Goal: Information Seeking & Learning: Learn about a topic

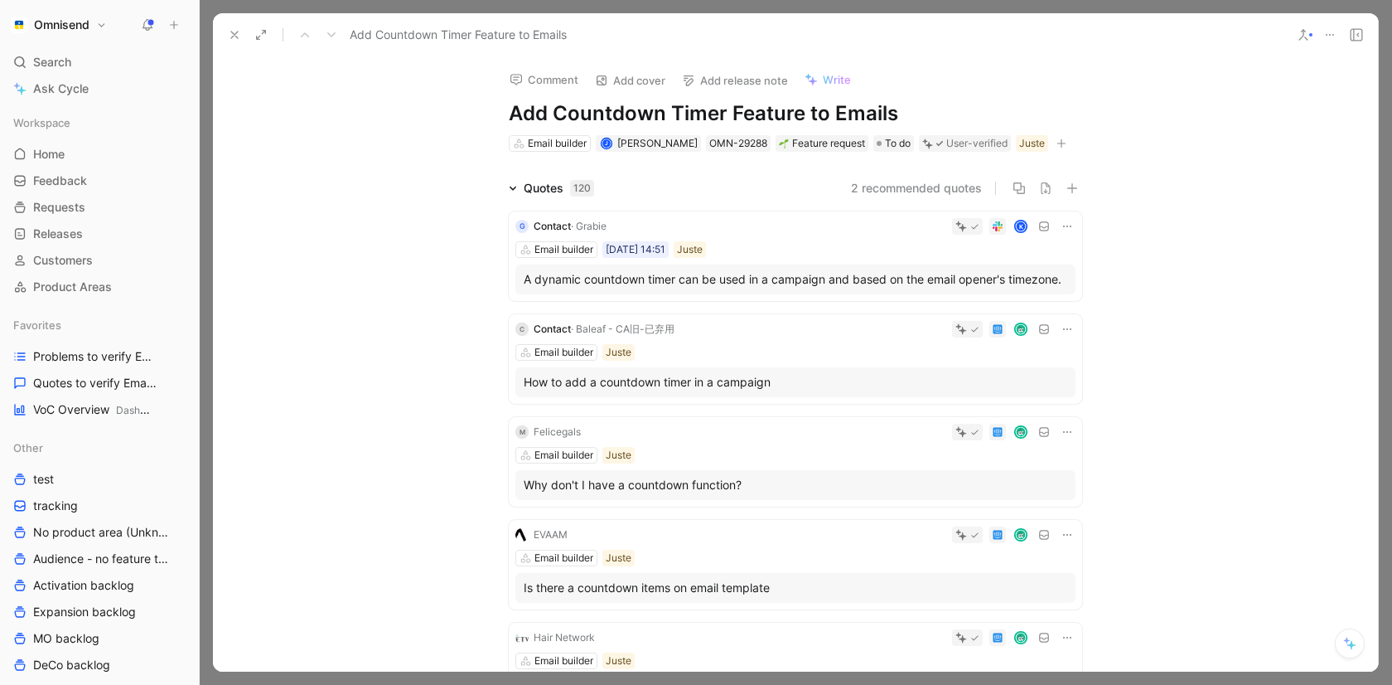
click at [237, 31] on icon at bounding box center [234, 34] width 13 height 13
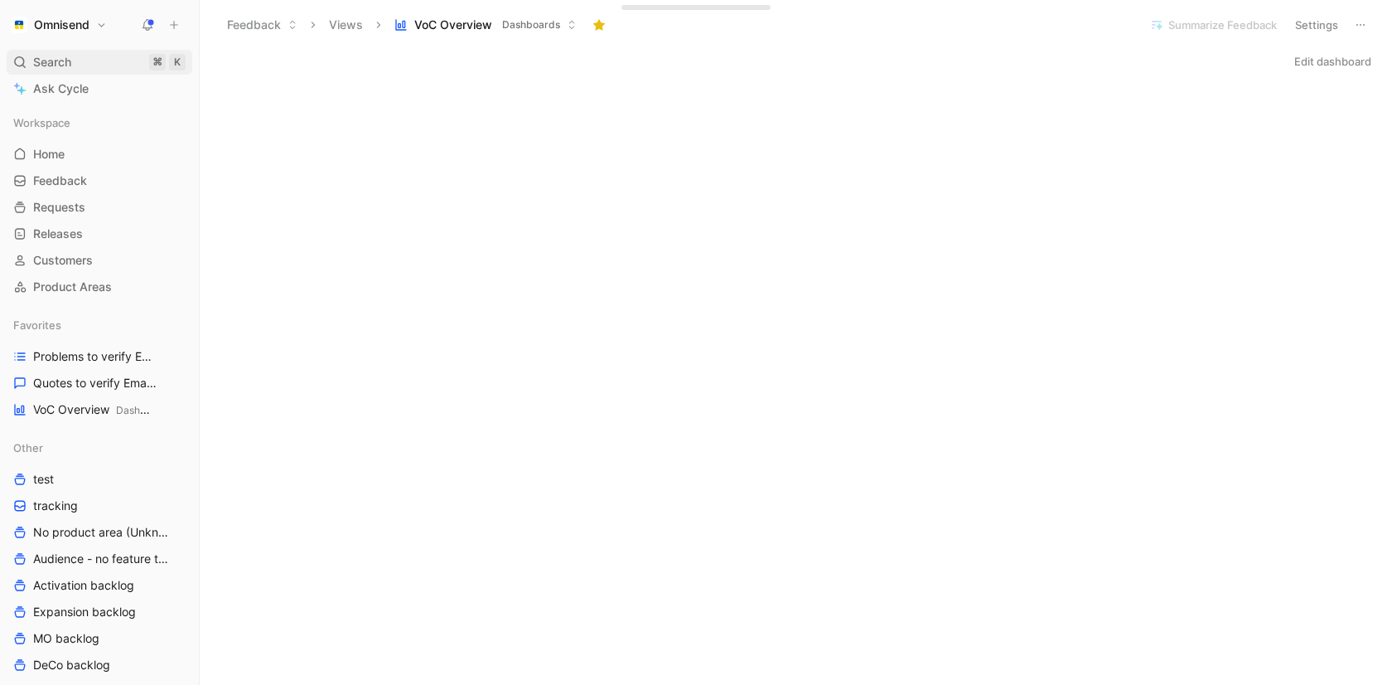
click at [83, 67] on div "Search ⌘ K" at bounding box center [100, 62] width 186 height 25
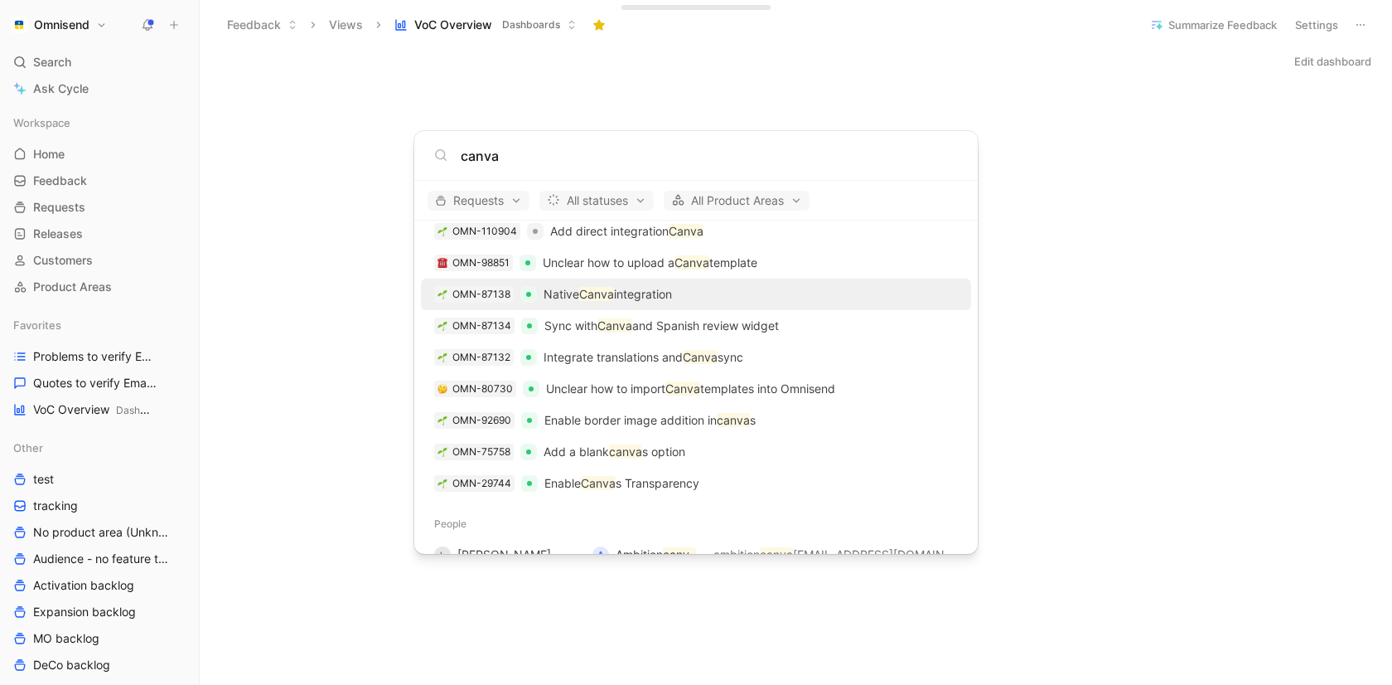
scroll to position [104, 0]
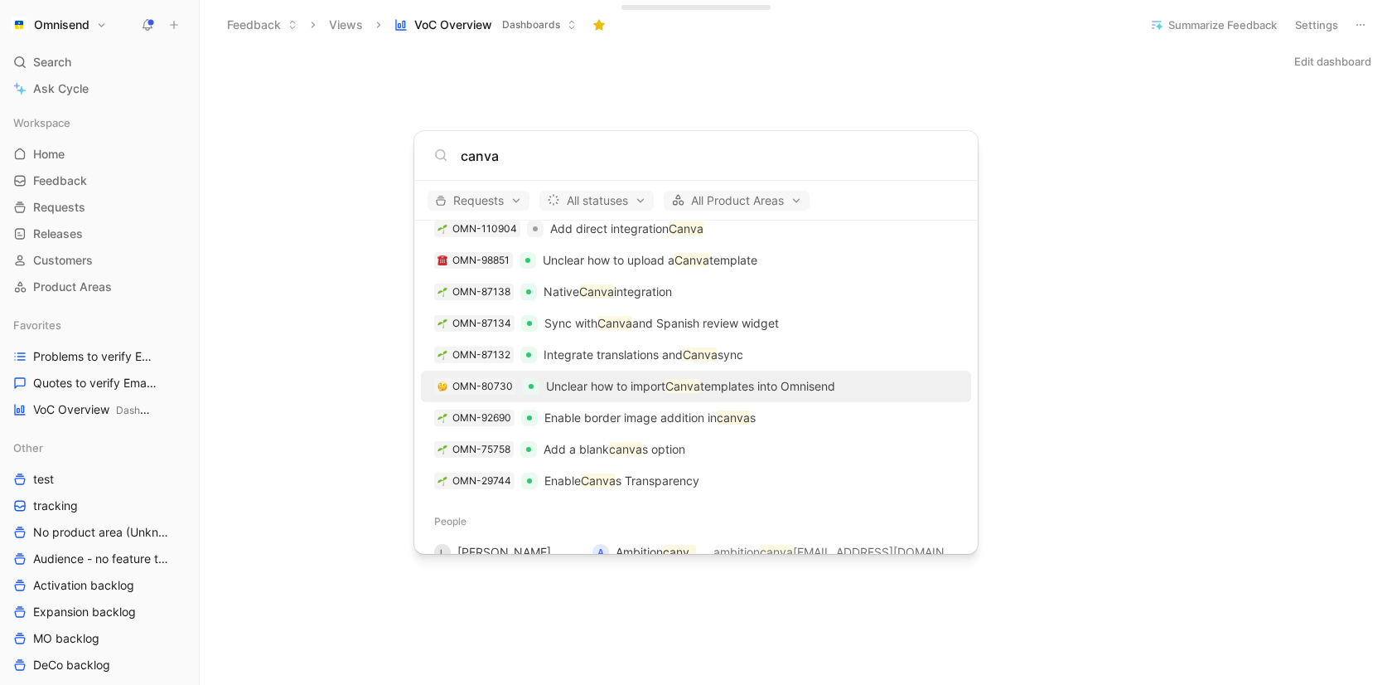
type input "canva"
click at [771, 394] on p "Unclear how to import Canva templates into [GEOGRAPHIC_DATA]" at bounding box center [690, 386] width 289 height 20
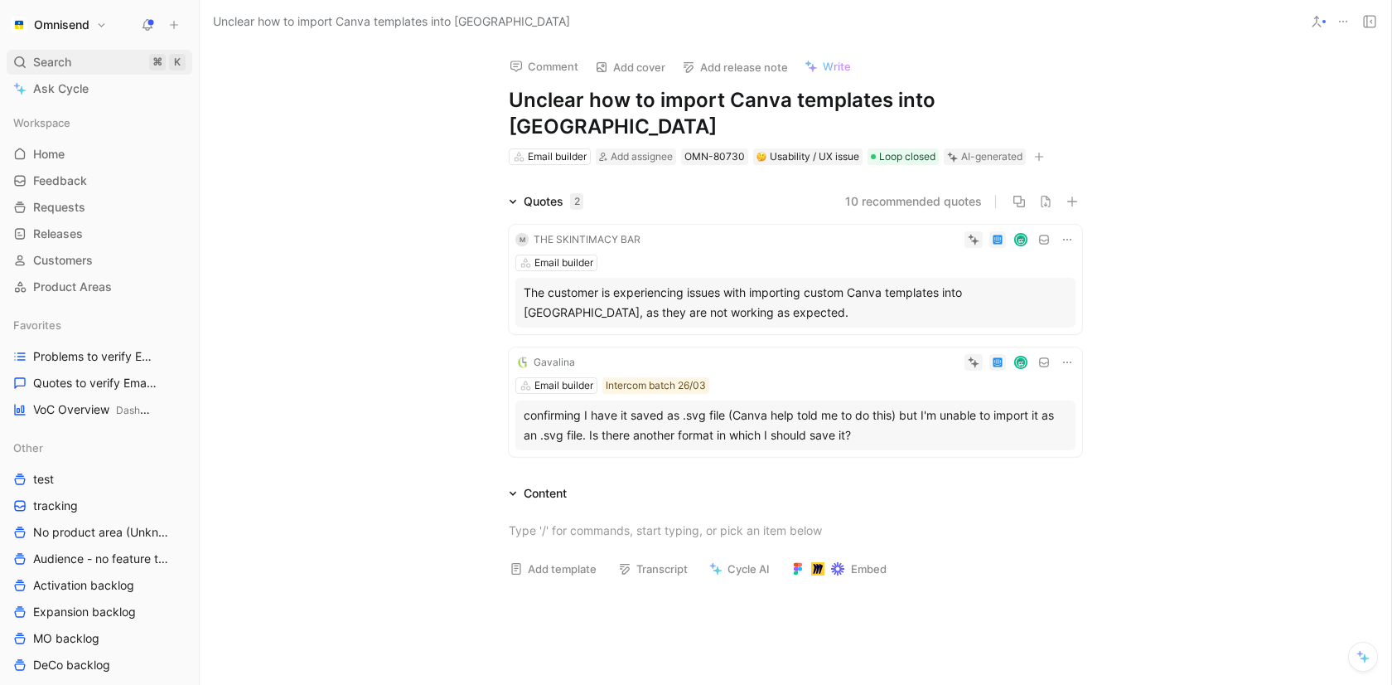
click at [46, 61] on span "Search" at bounding box center [52, 62] width 38 height 20
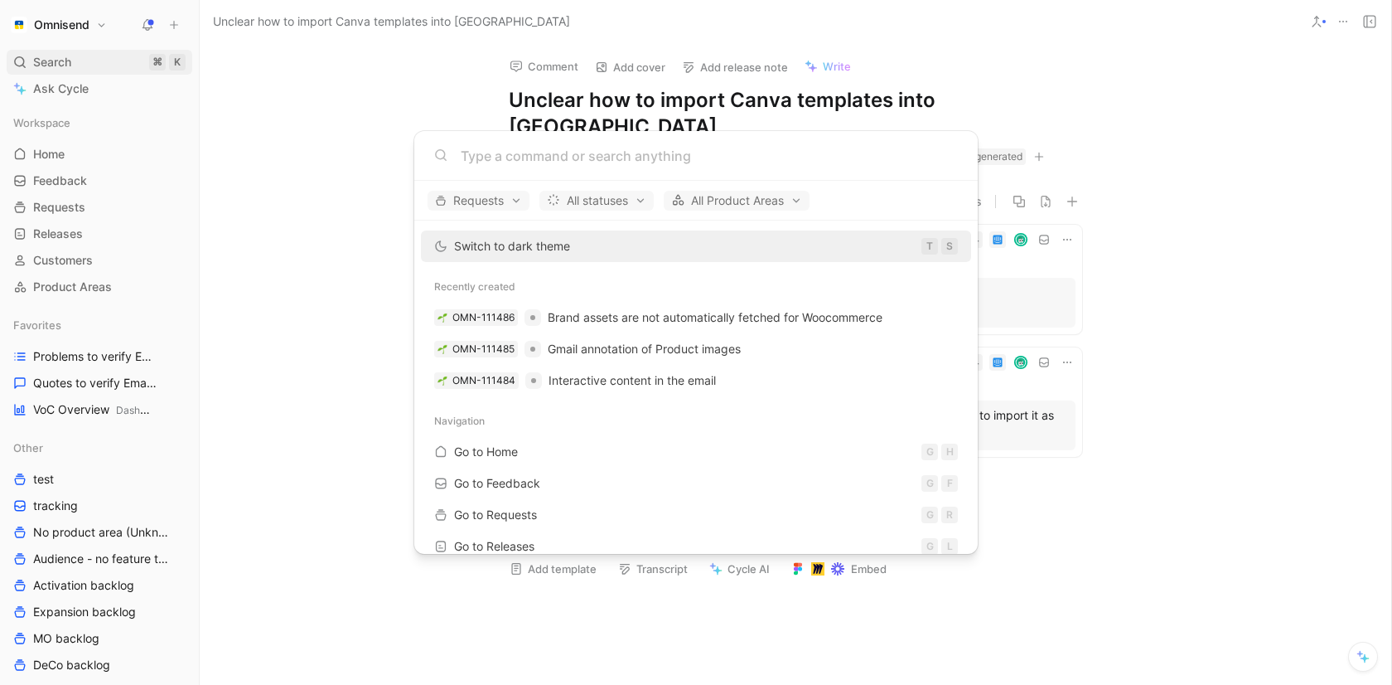
type input "v"
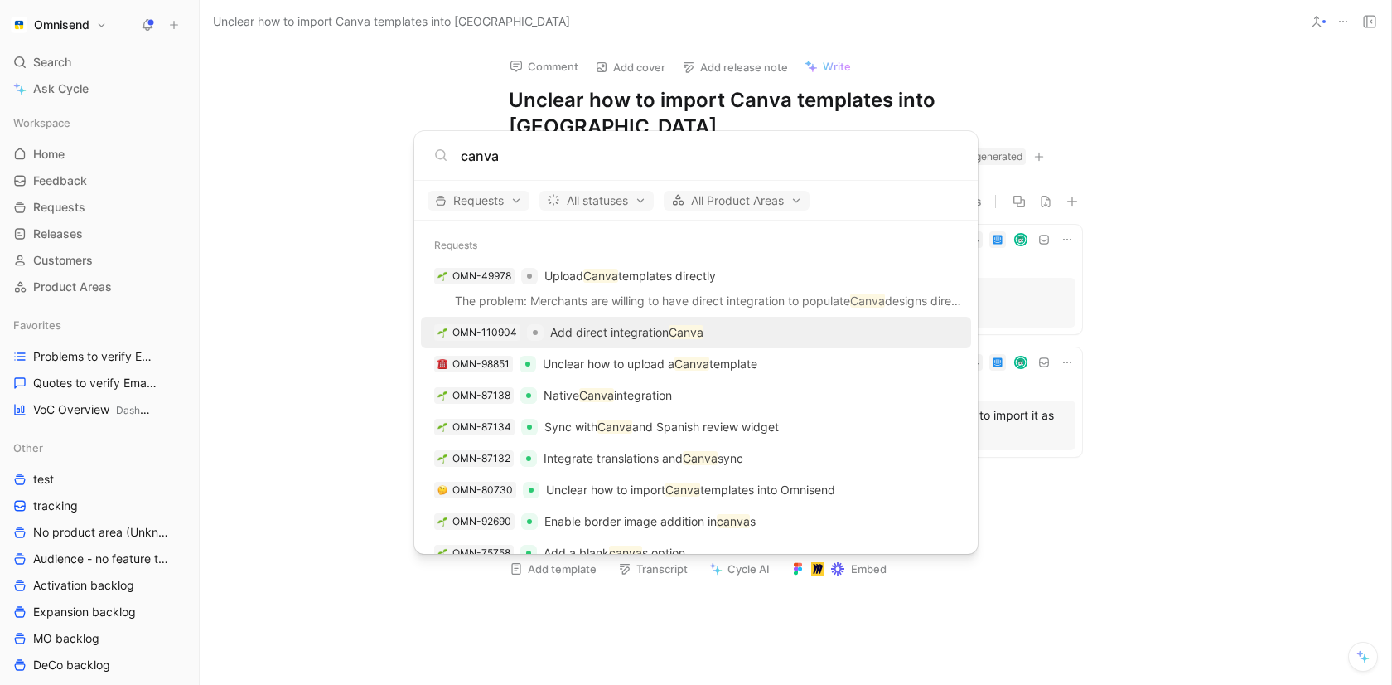
type input "canva"
click at [643, 334] on p "Add direct integration Canva" at bounding box center [626, 332] width 153 height 20
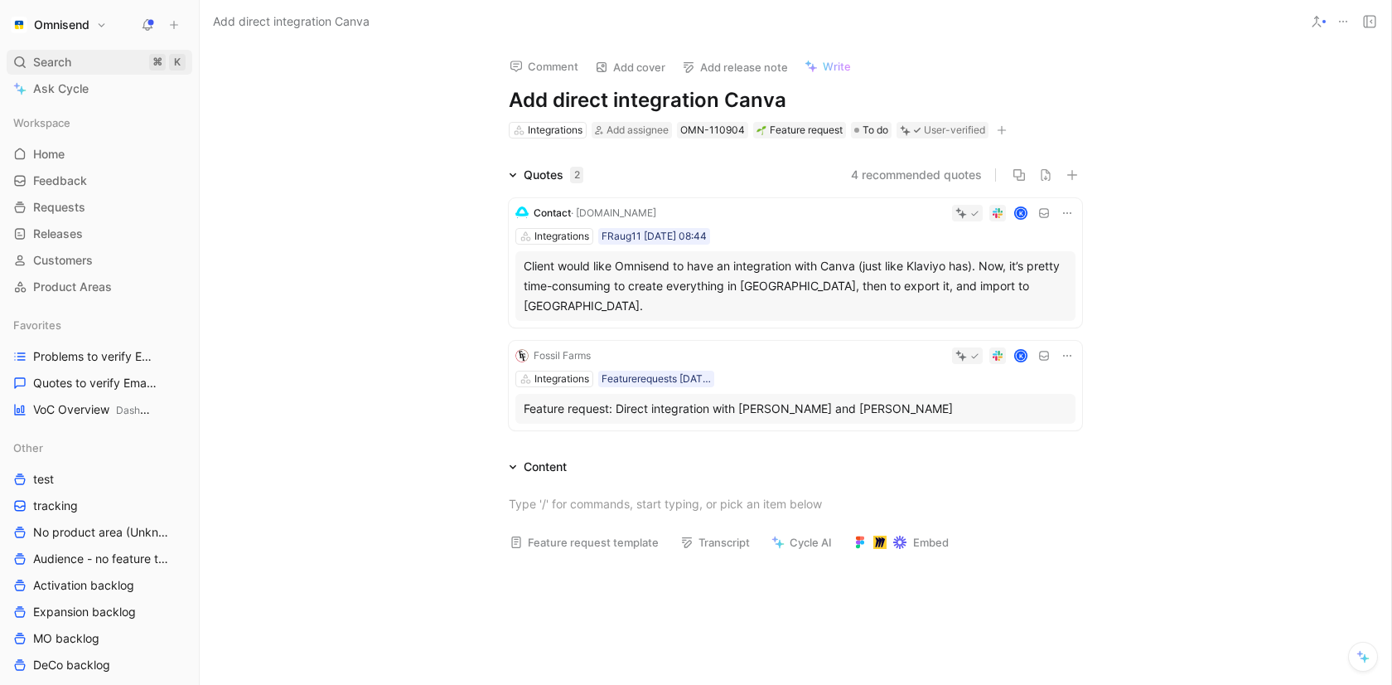
click at [85, 66] on div "Search ⌘ K" at bounding box center [100, 62] width 186 height 25
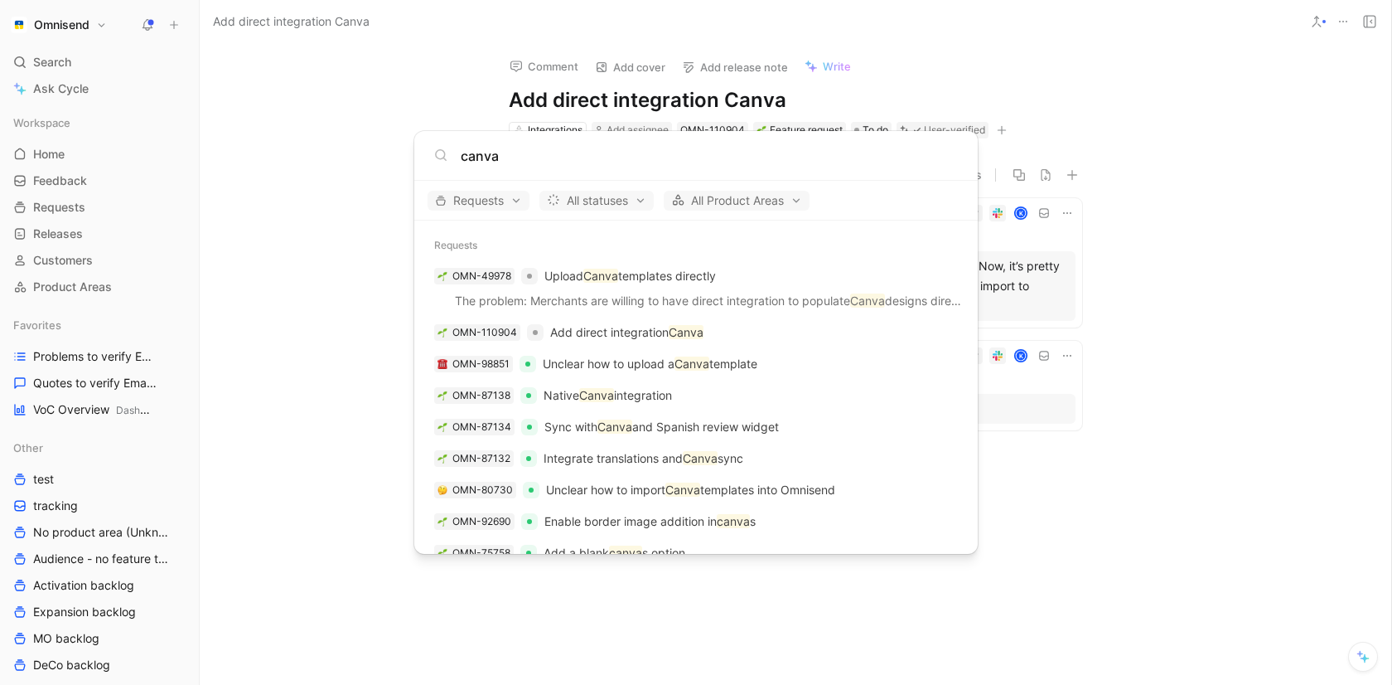
type input "canva"
click at [583, 392] on mark "Canva" at bounding box center [596, 395] width 35 height 14
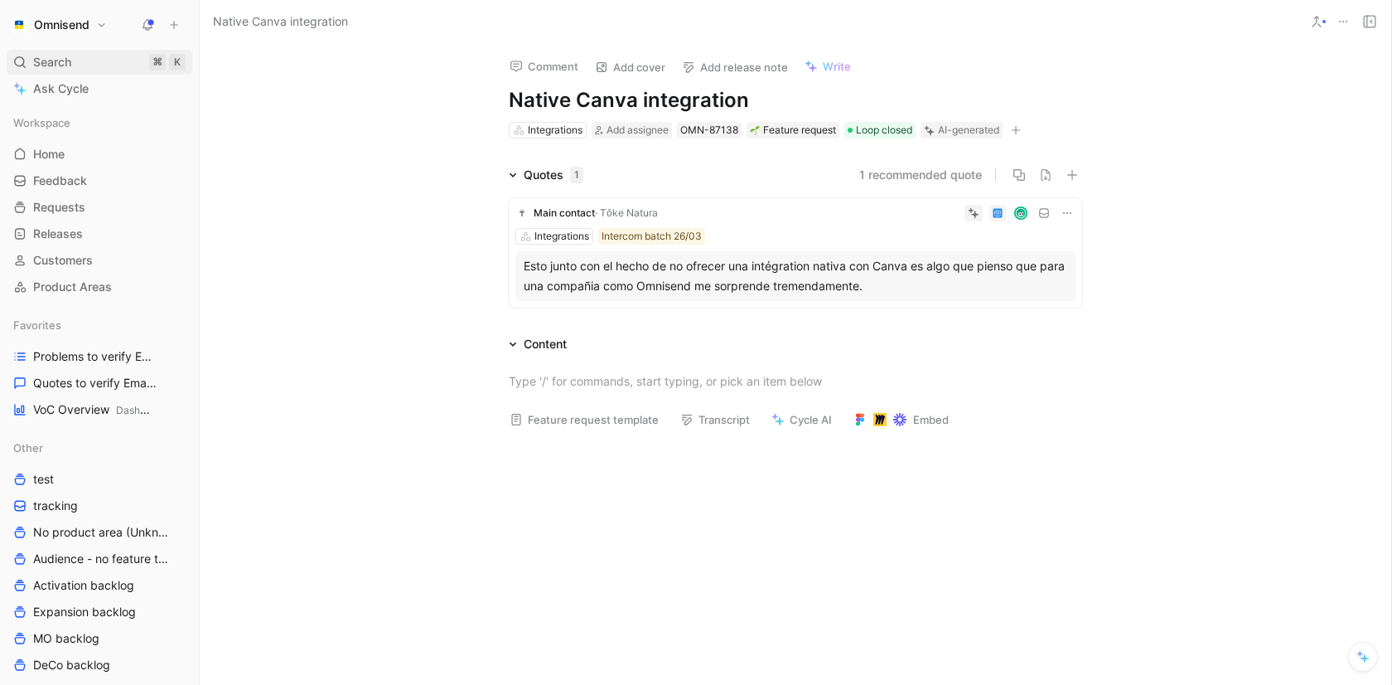
click at [103, 65] on div "Search ⌘ K" at bounding box center [100, 62] width 186 height 25
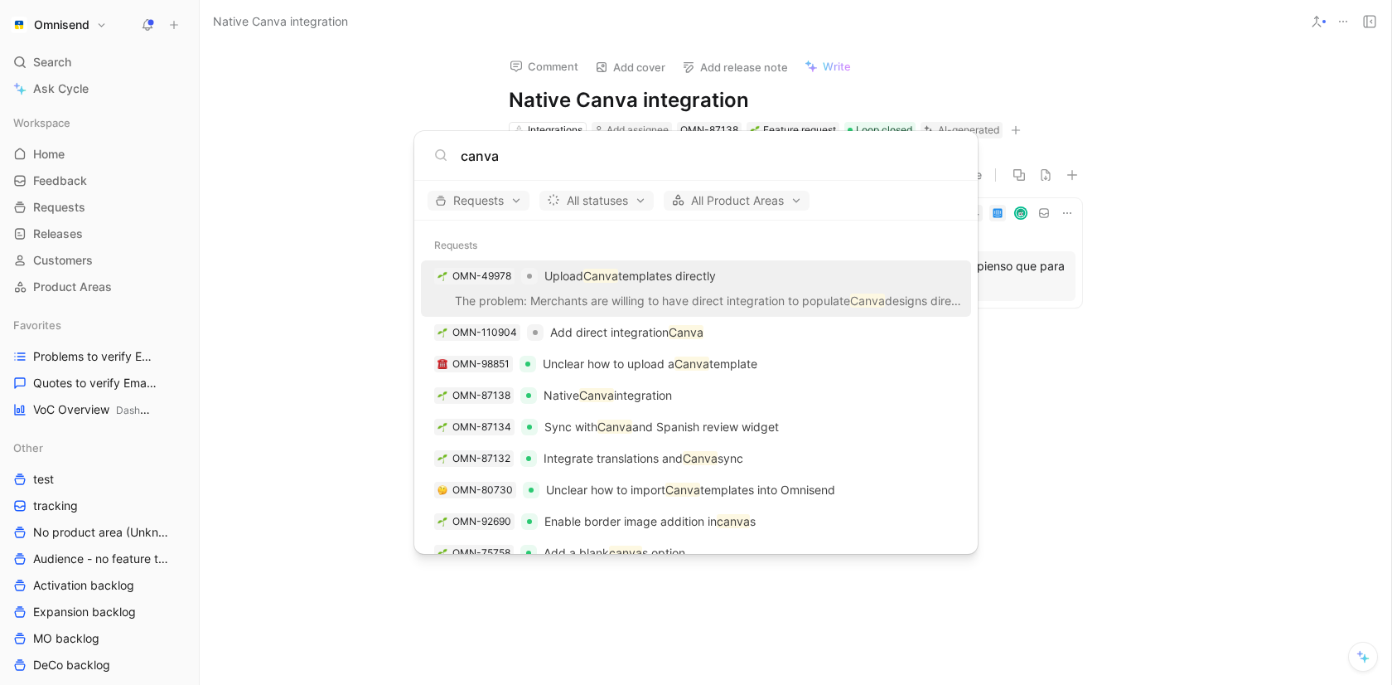
type input "canva"
click at [608, 287] on div "OMN-49978 Upload Canva templates directly" at bounding box center [696, 276] width 540 height 30
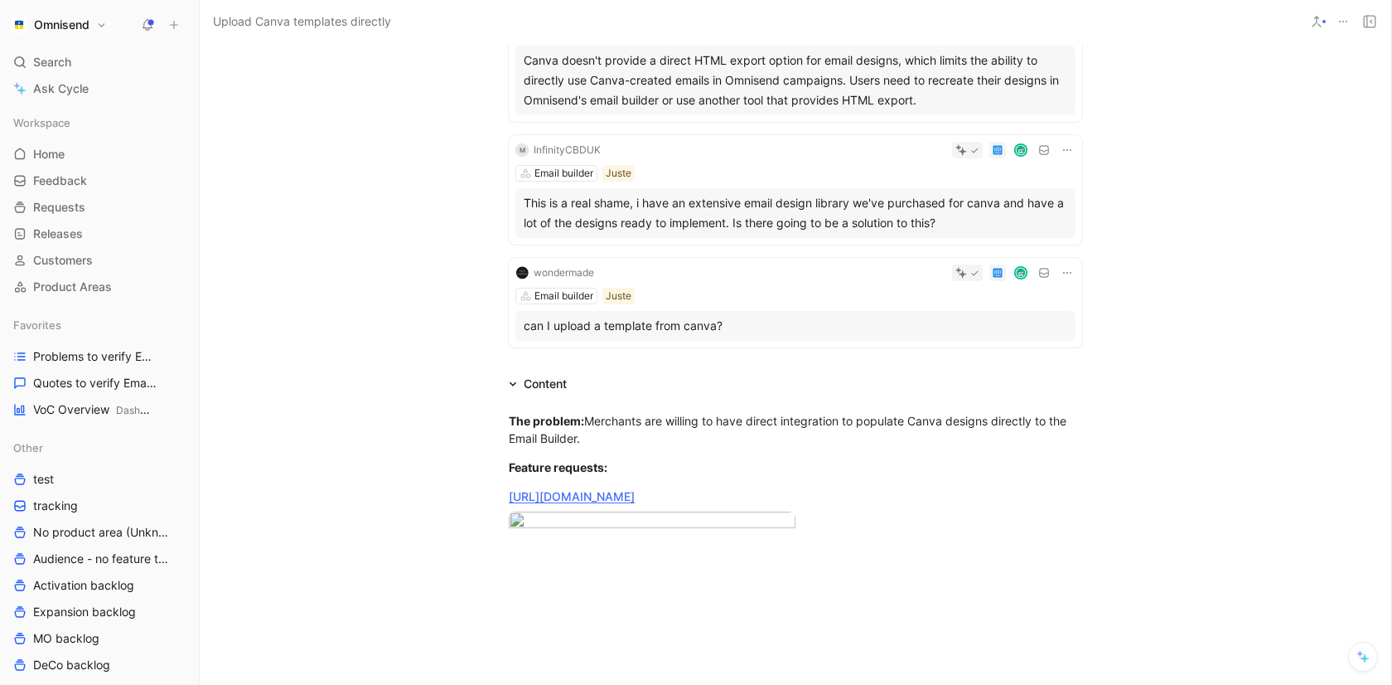
scroll to position [946, 0]
click at [621, 565] on body "Omnisend Search ⌘ K Ask Cycle Workspace Home G then H Feedback G then F Request…" at bounding box center [696, 342] width 1392 height 685
click at [465, 684] on div at bounding box center [696, 685] width 1392 height 0
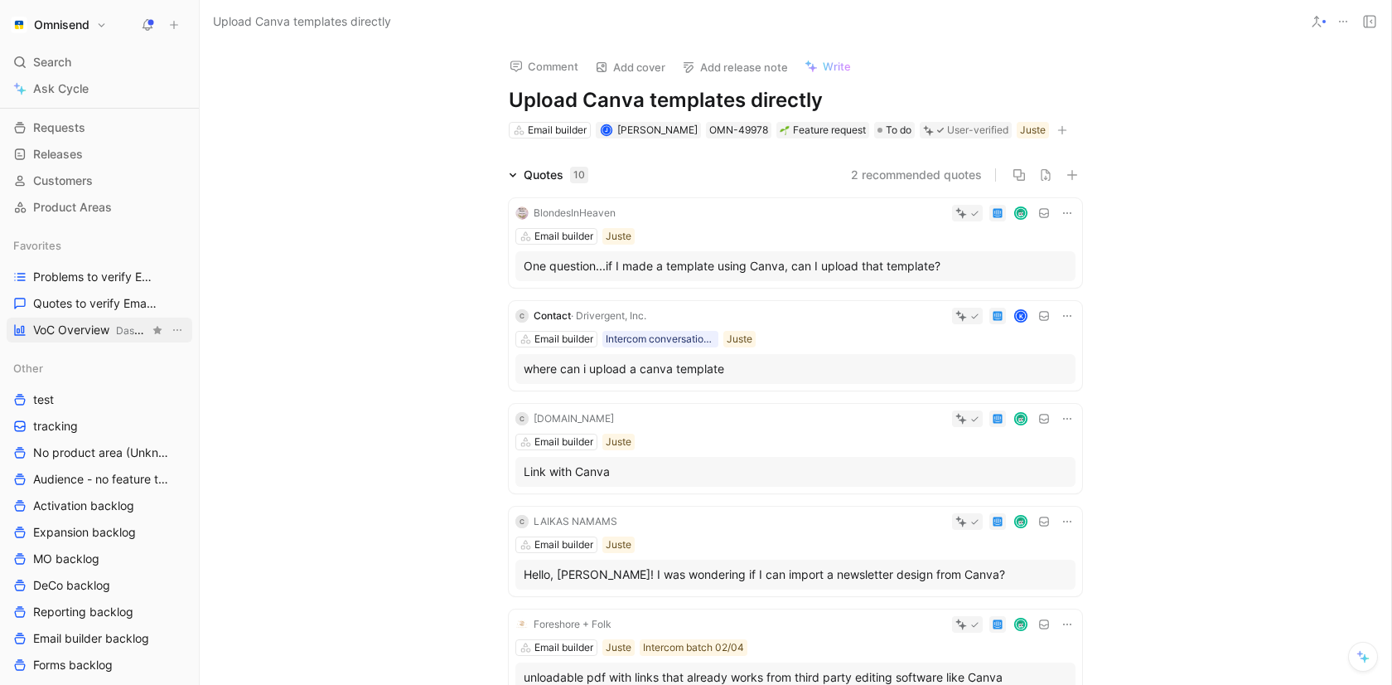
scroll to position [61, 0]
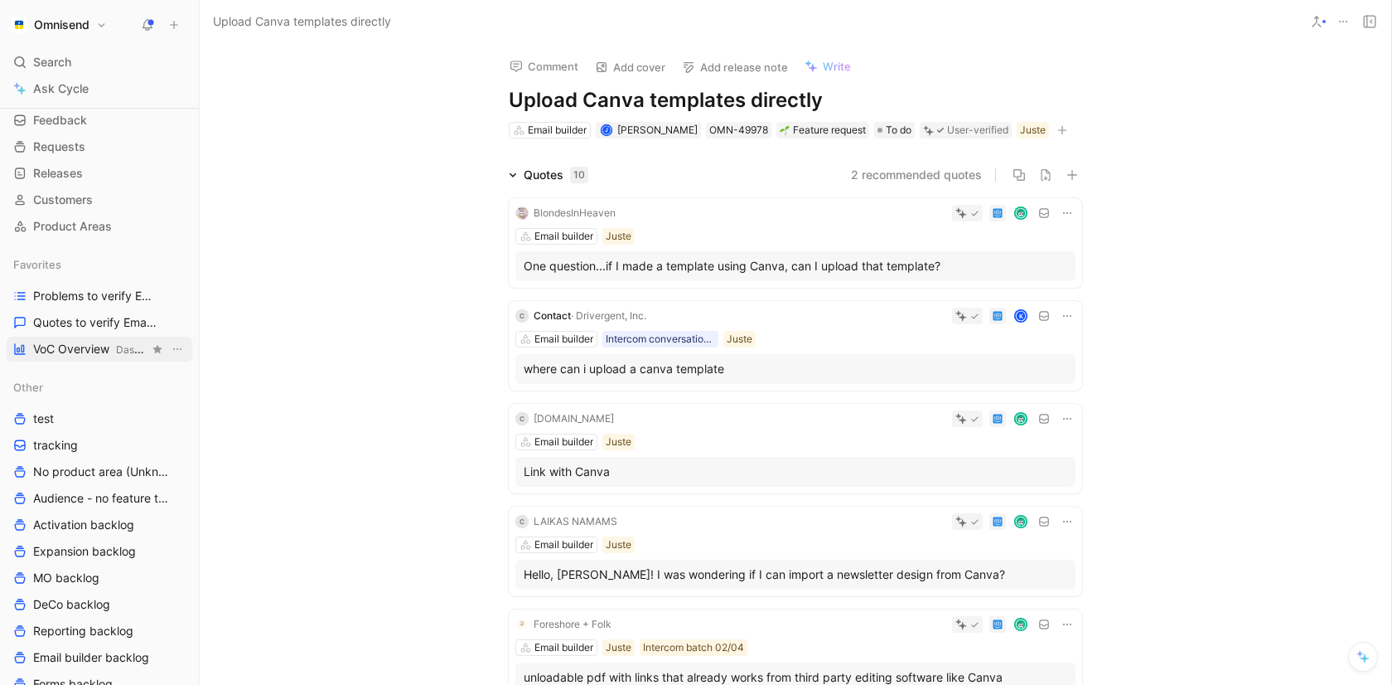
click at [85, 345] on span "VoC Overview Dashboards" at bounding box center [91, 349] width 116 height 17
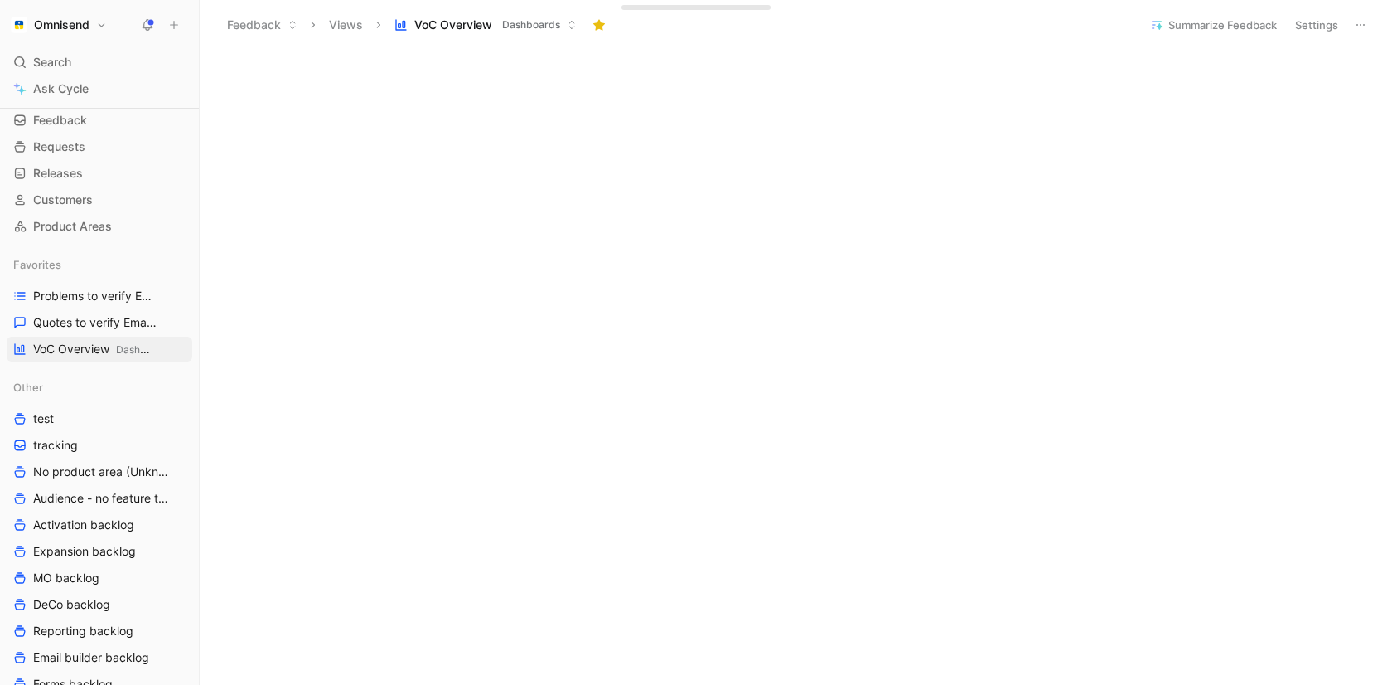
scroll to position [738, 0]
